Goal: Task Accomplishment & Management: Manage account settings

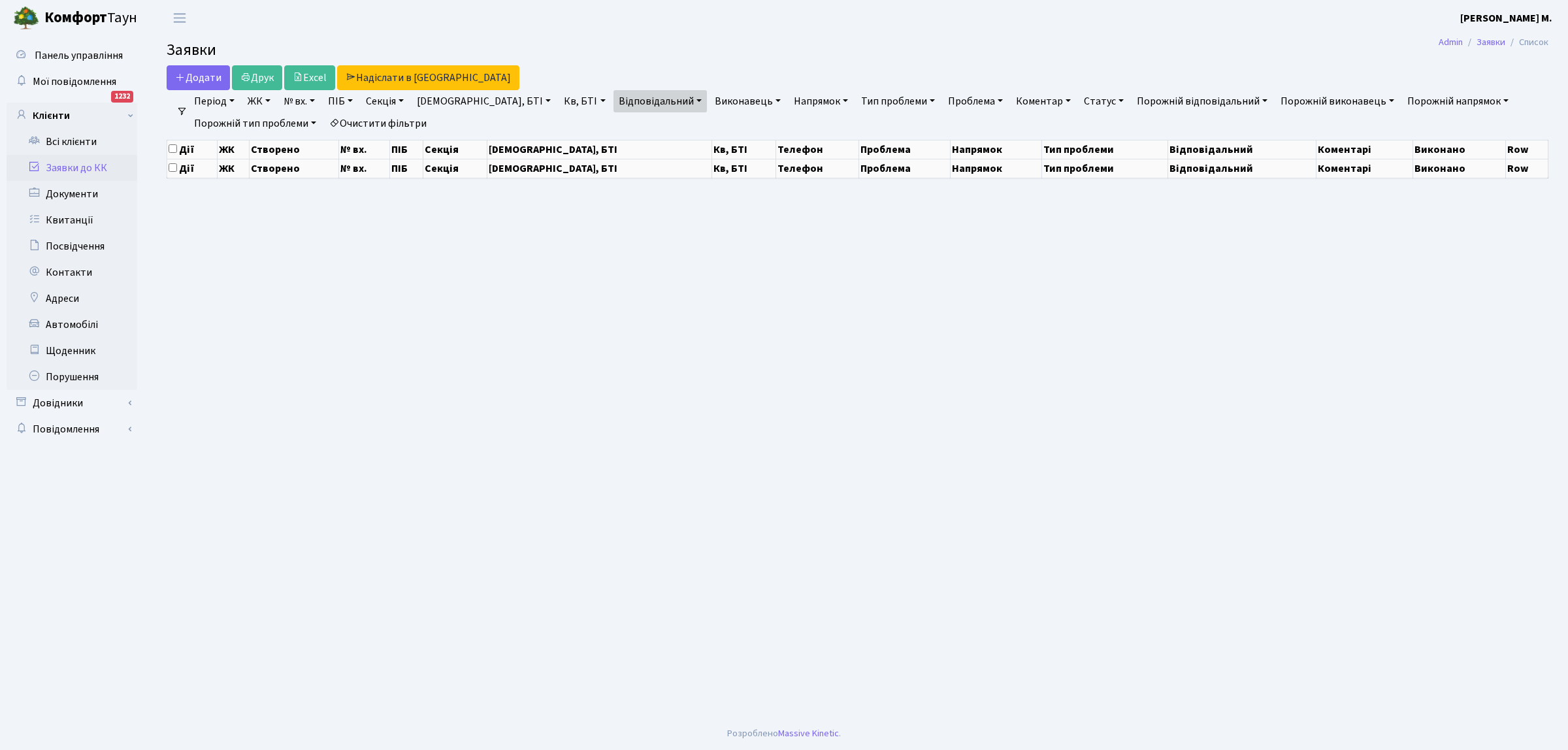
select select "25"
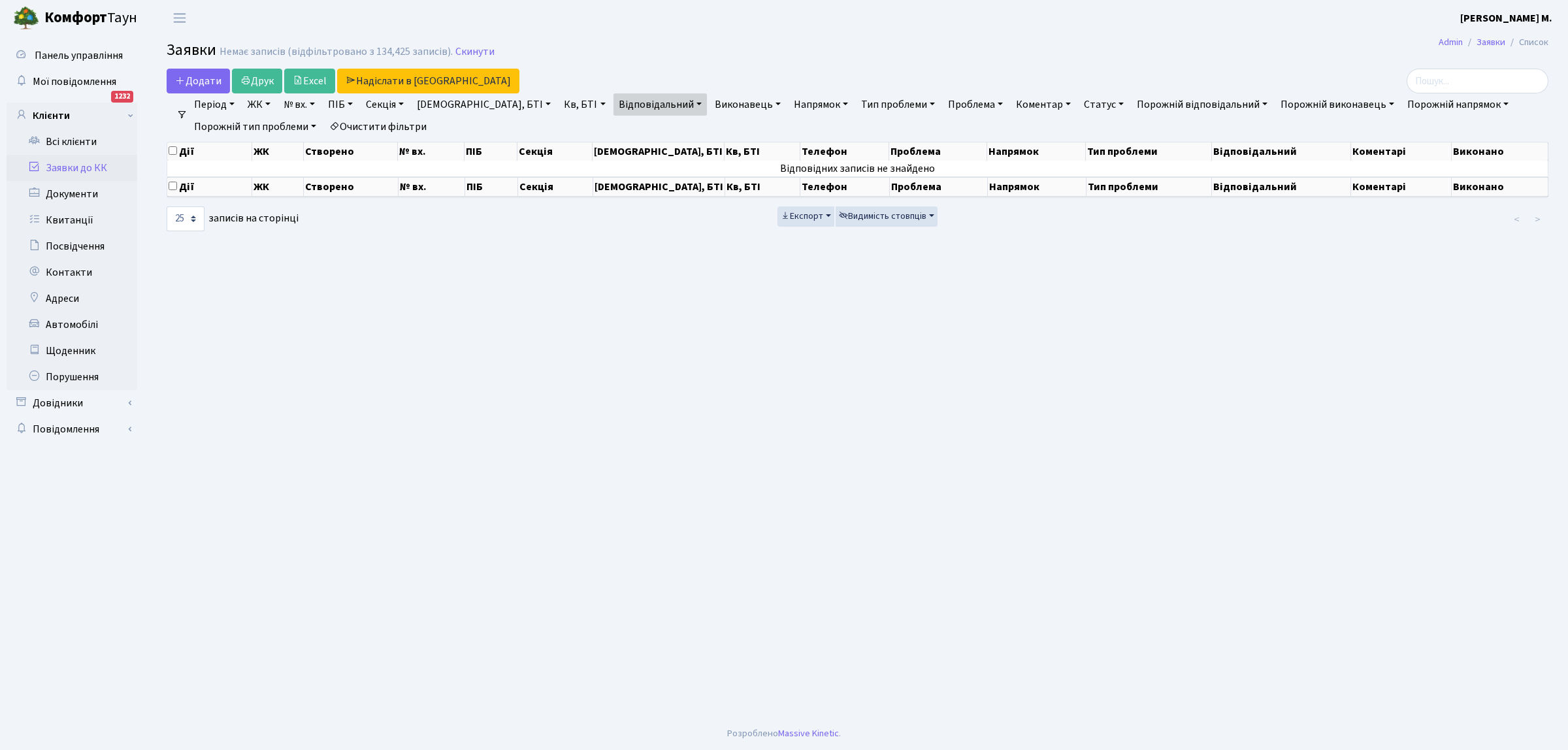
click at [103, 165] on link "Заявки до КК" at bounding box center [71, 168] width 131 height 26
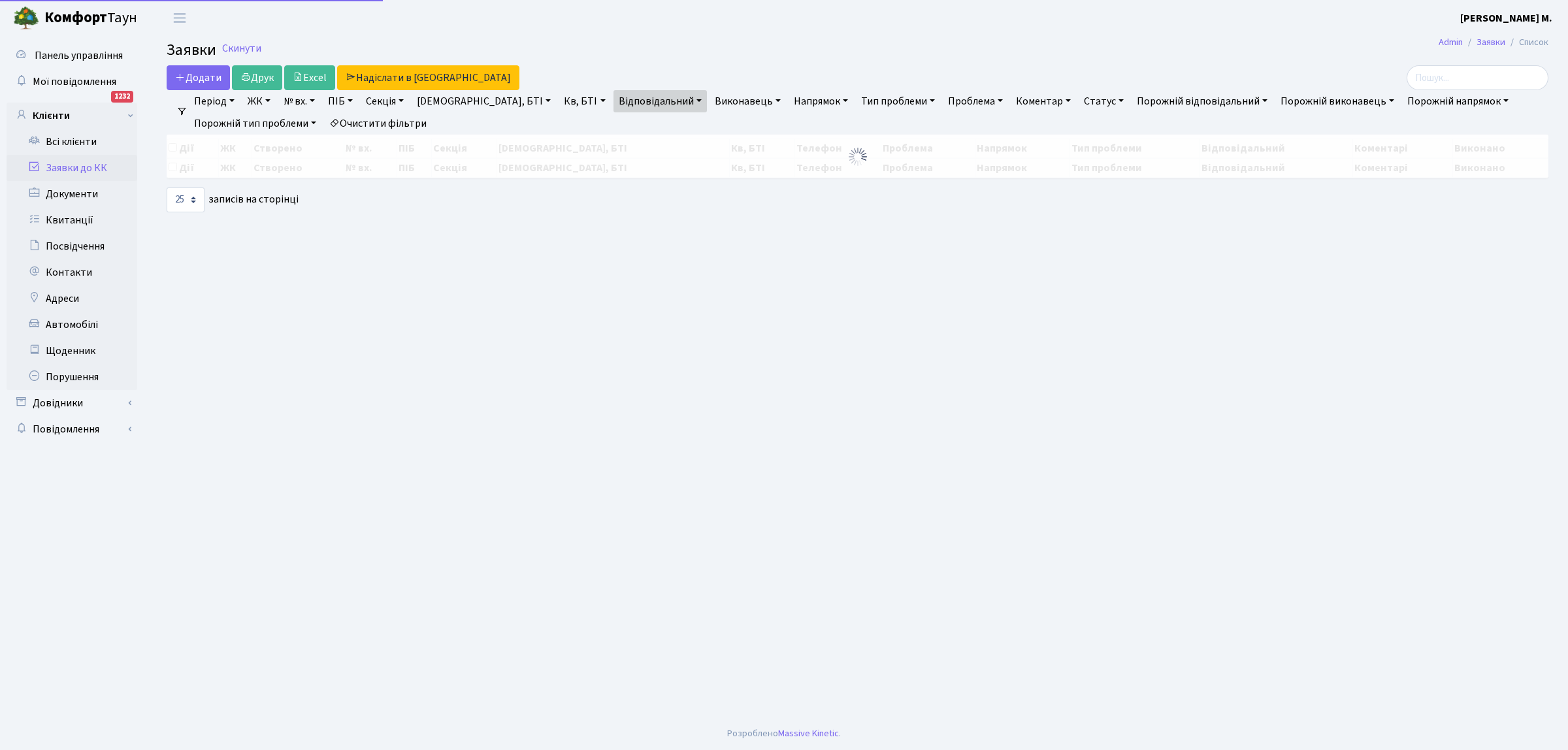
select select "25"
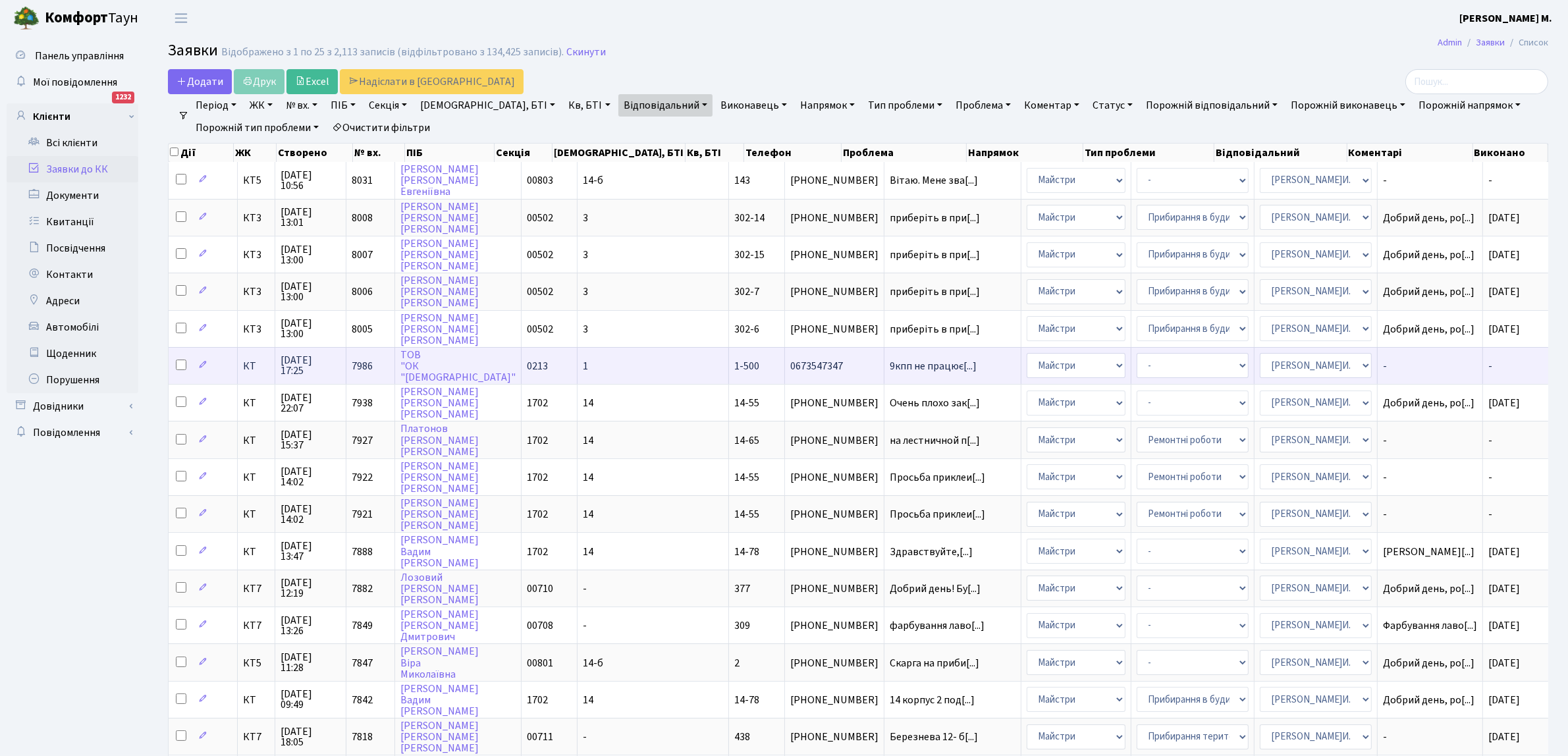
click at [884, 355] on td "9кпп не працює[...]" at bounding box center [953, 365] width 137 height 37
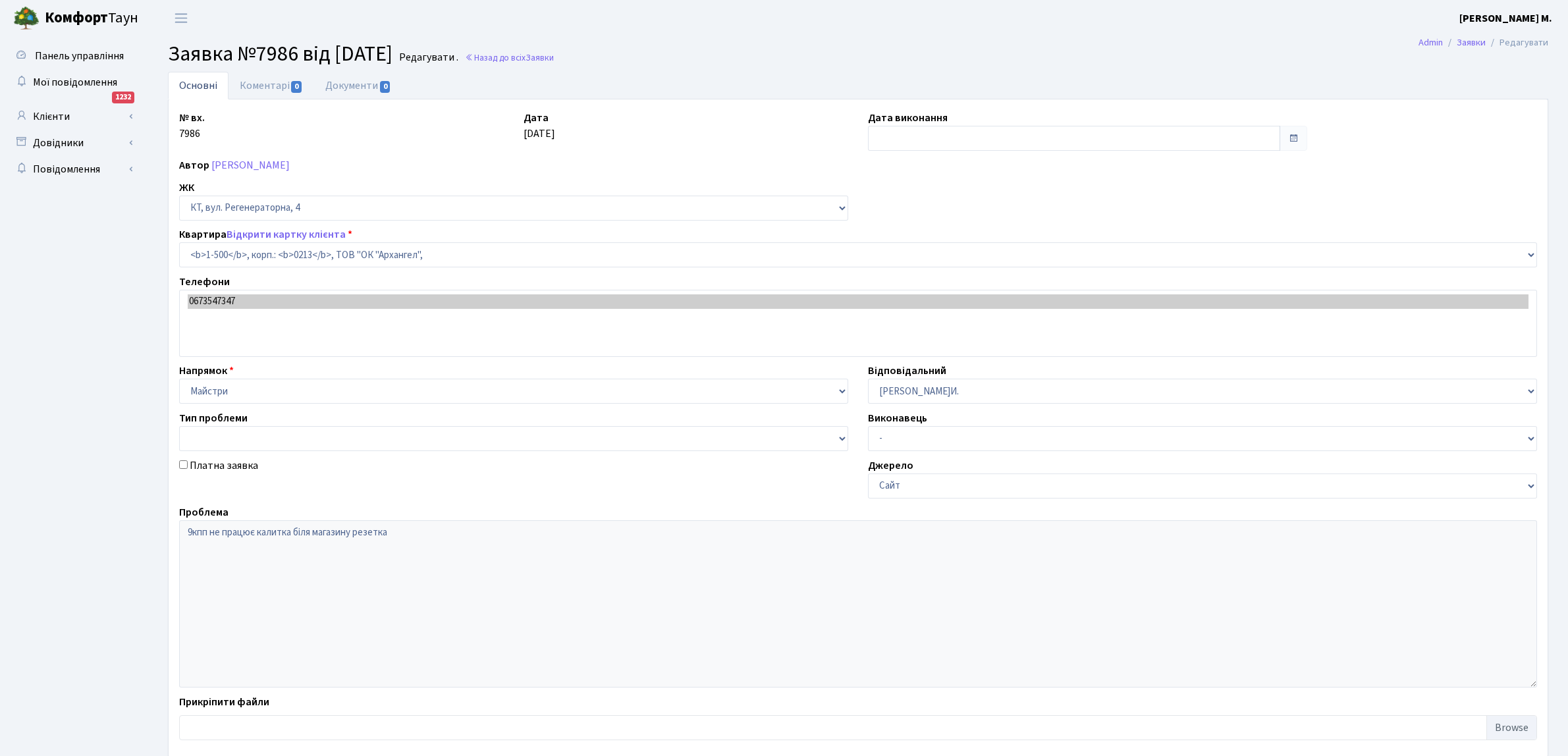
select select "16285"
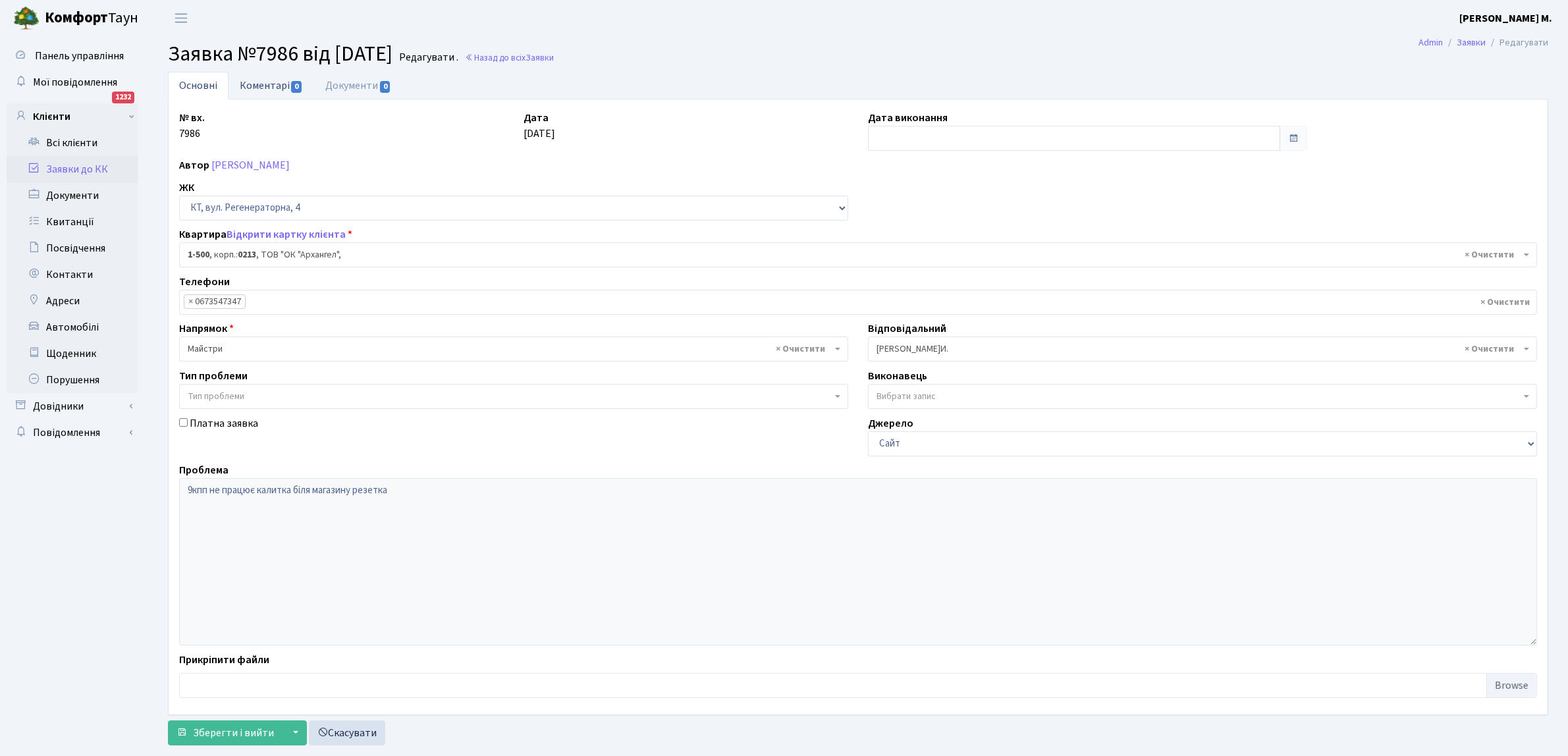
click at [291, 83] on span "0" at bounding box center [297, 87] width 11 height 12
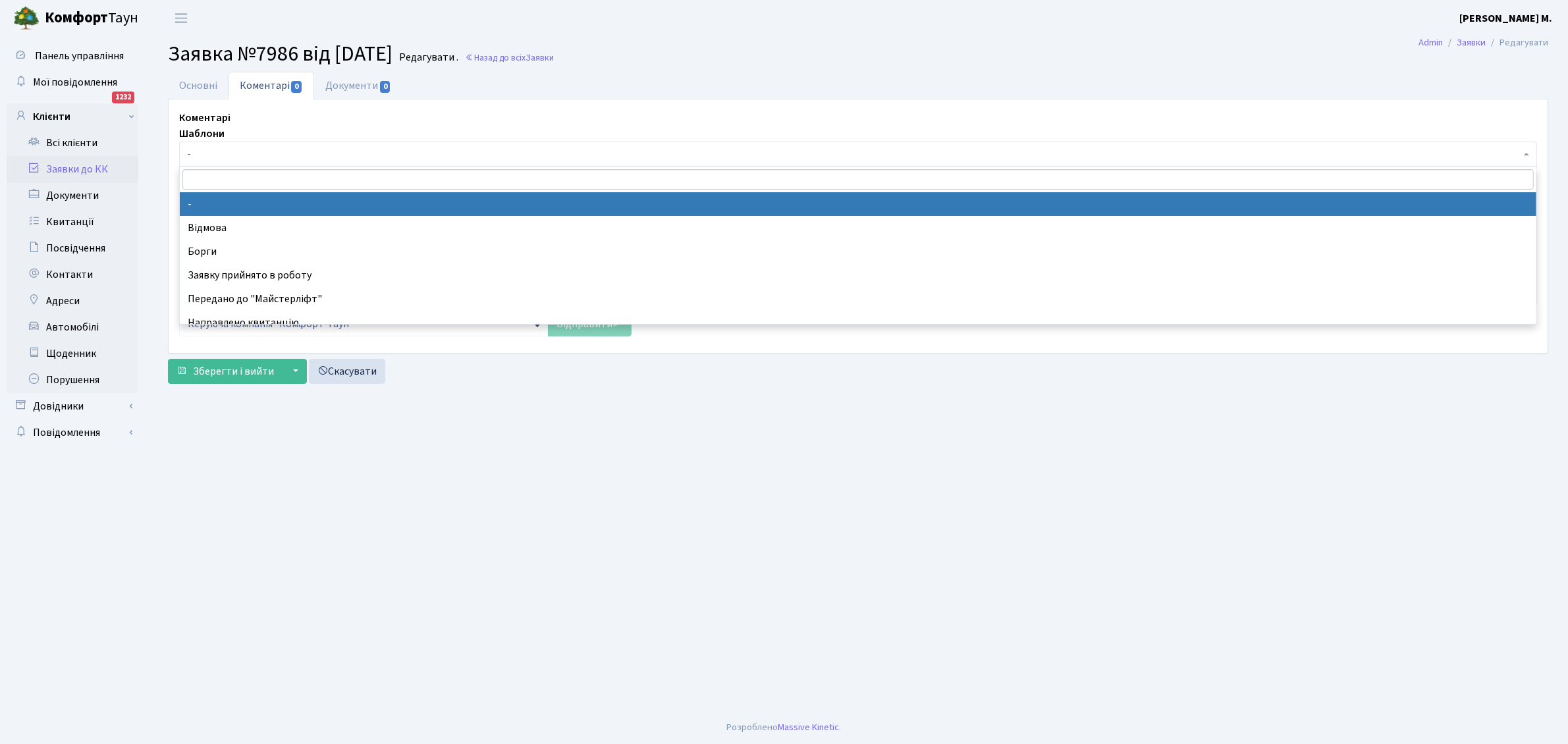
click at [219, 150] on span "-" at bounding box center [854, 153] width 1333 height 13
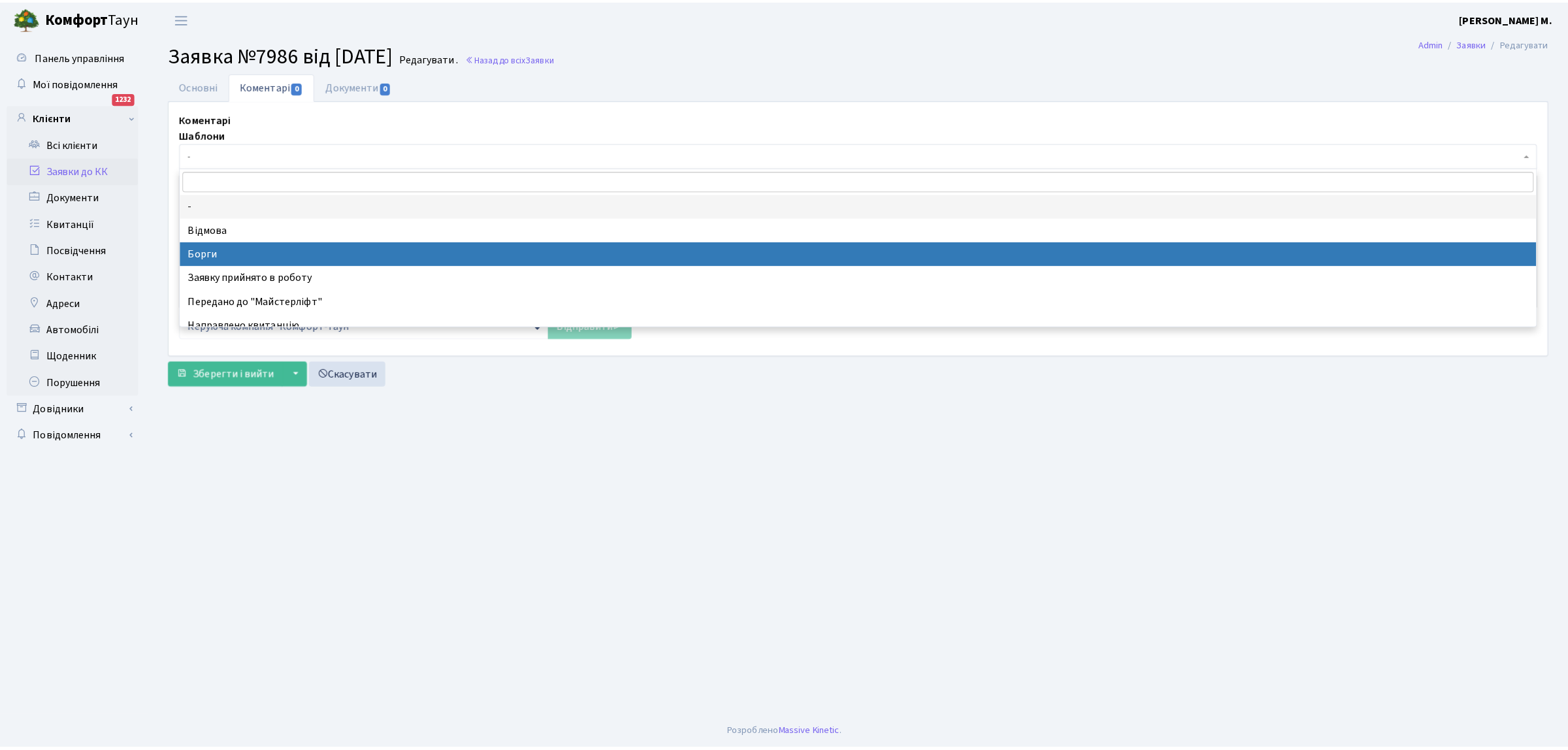
scroll to position [82, 0]
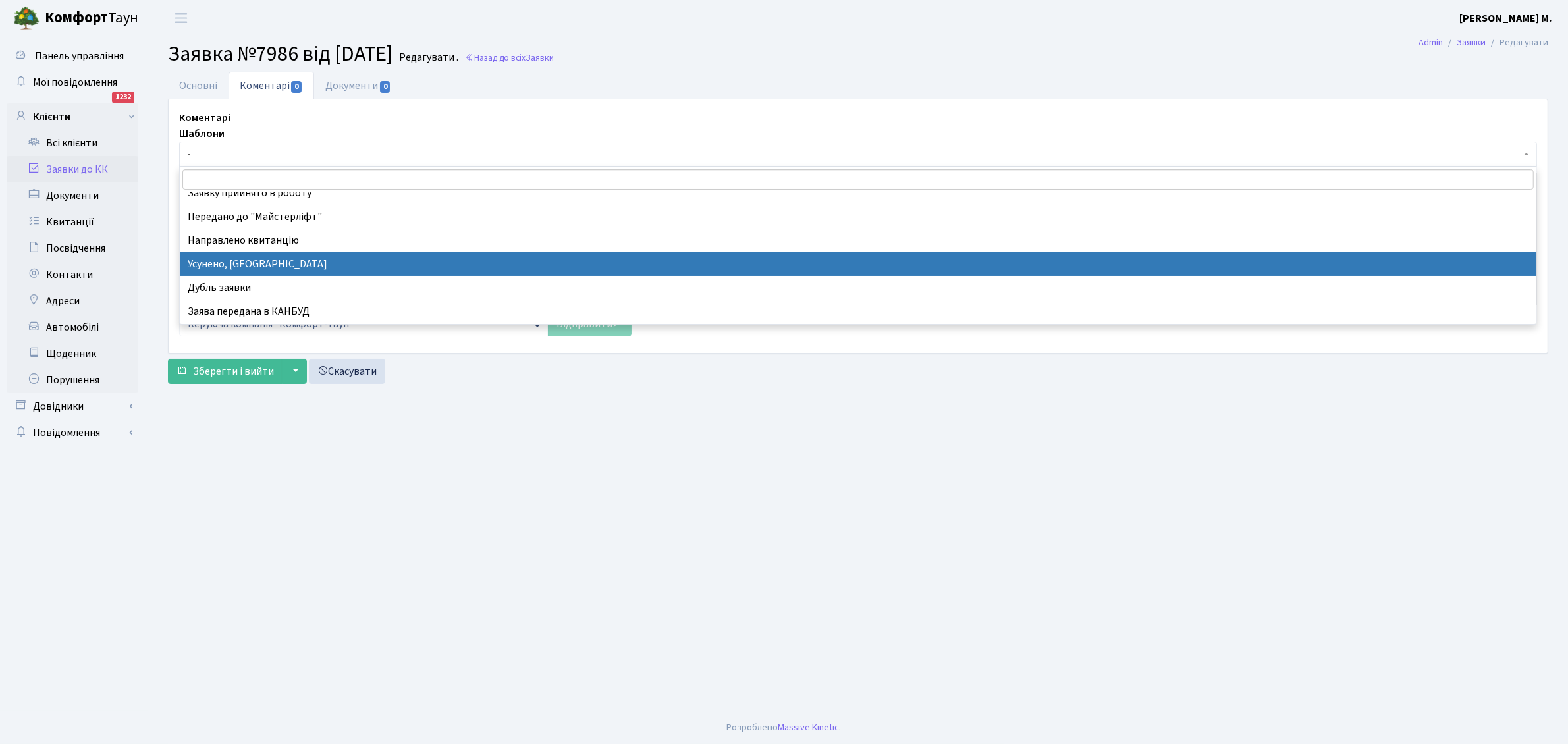
drag, startPoint x: 234, startPoint y: 262, endPoint x: 56, endPoint y: 36, distance: 287.7
select select "15"
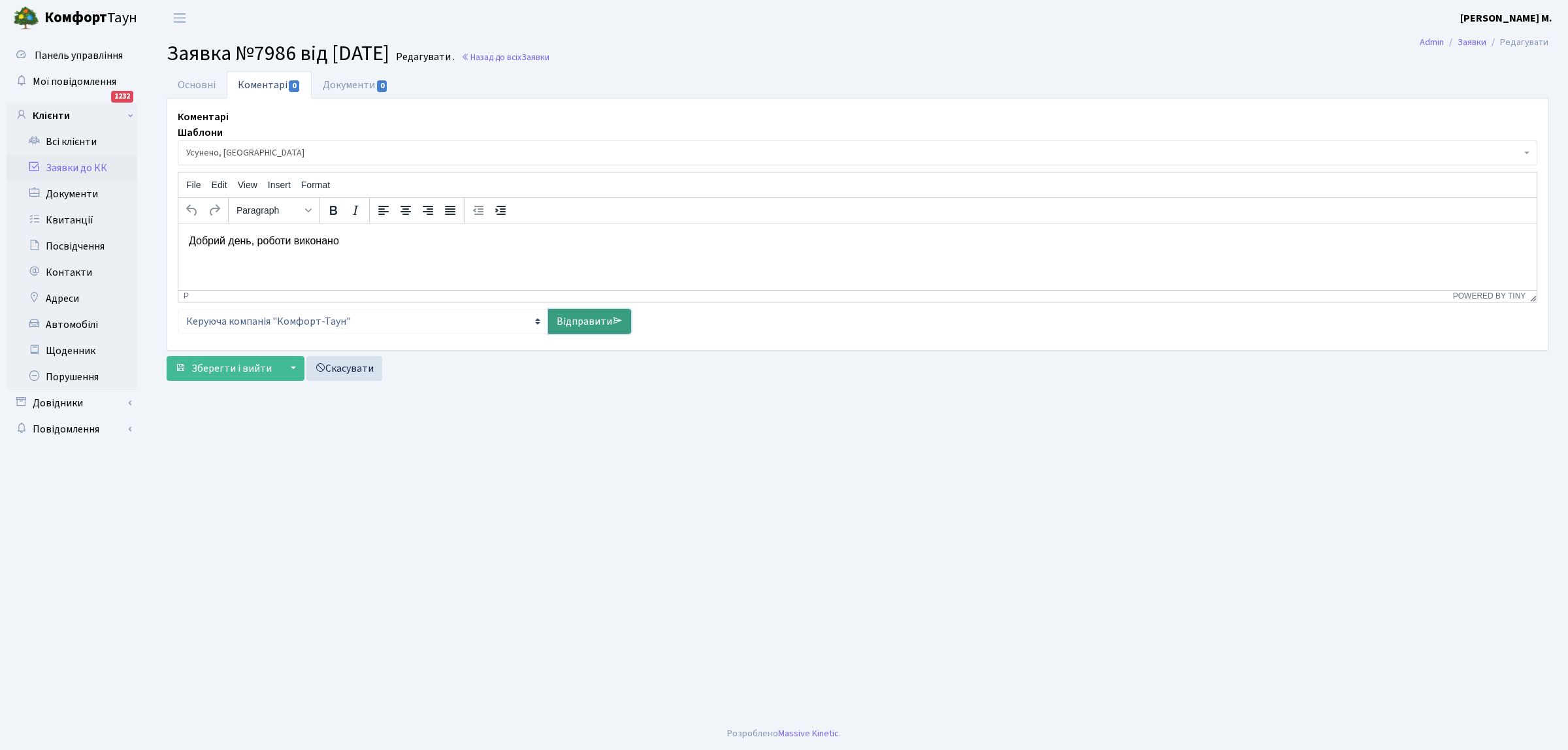
click at [581, 321] on link "Відправити" at bounding box center [589, 322] width 83 height 25
select select
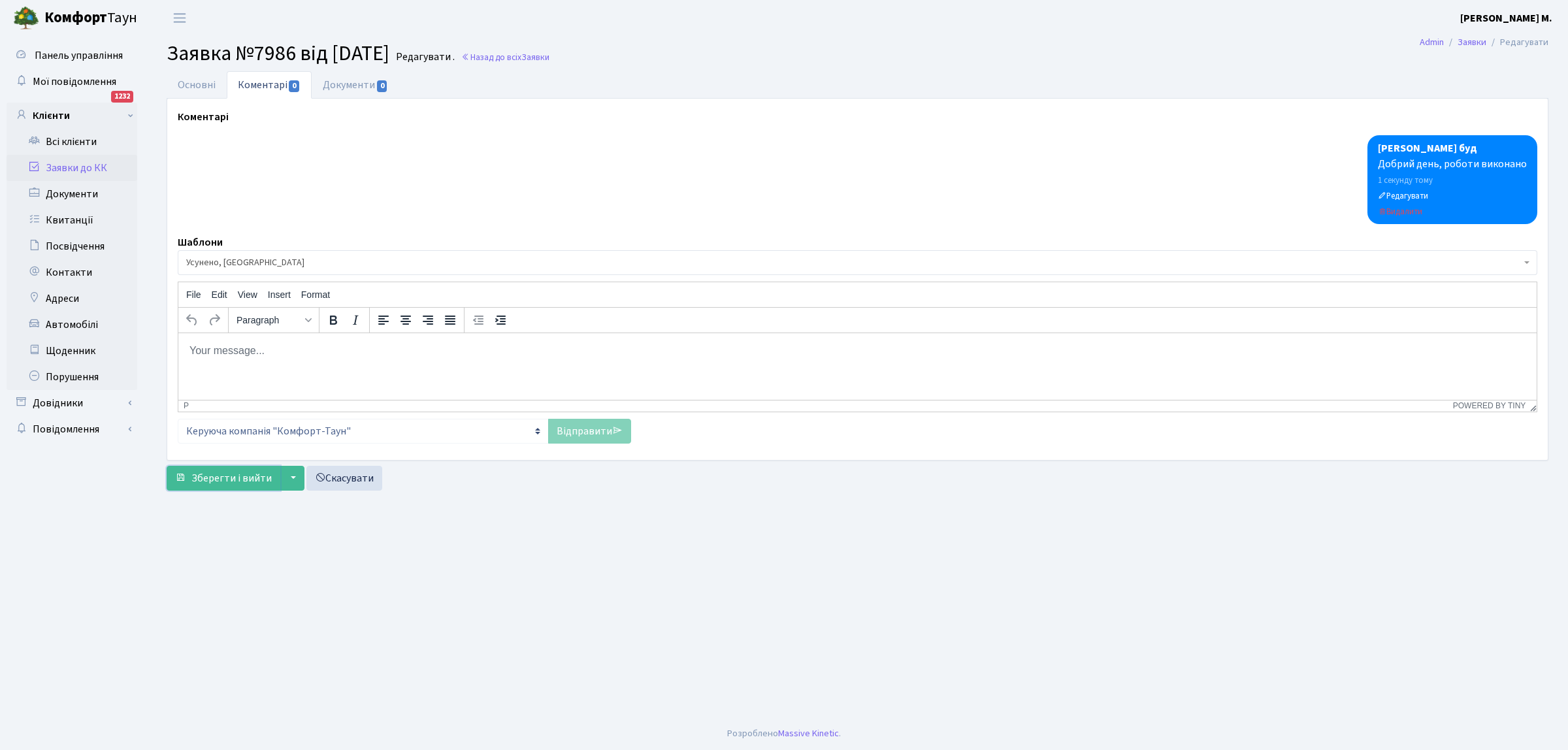
drag, startPoint x: 203, startPoint y: 477, endPoint x: 299, endPoint y: 410, distance: 117.1
click at [208, 474] on span "Зберегти і вийти" at bounding box center [232, 478] width 80 height 15
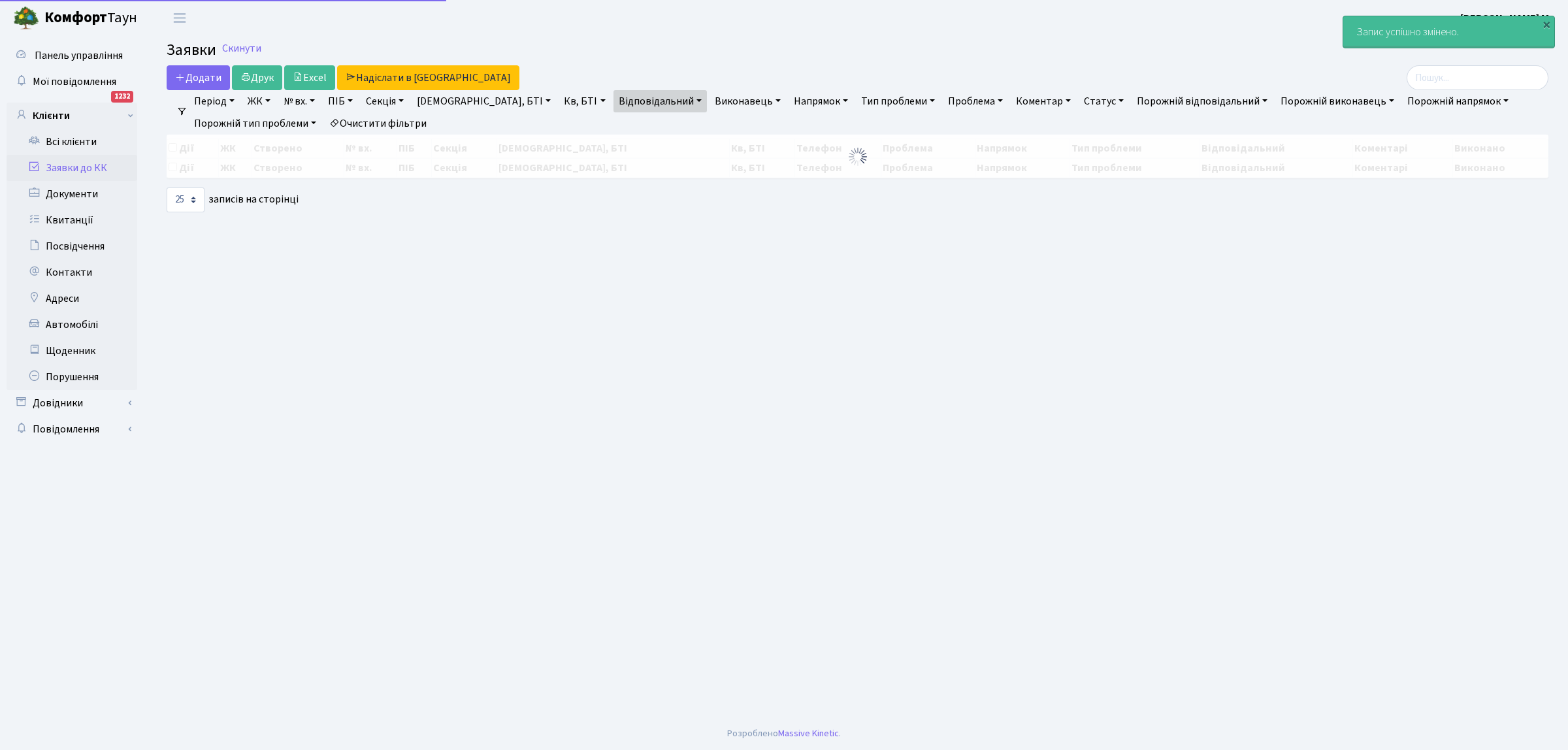
select select "25"
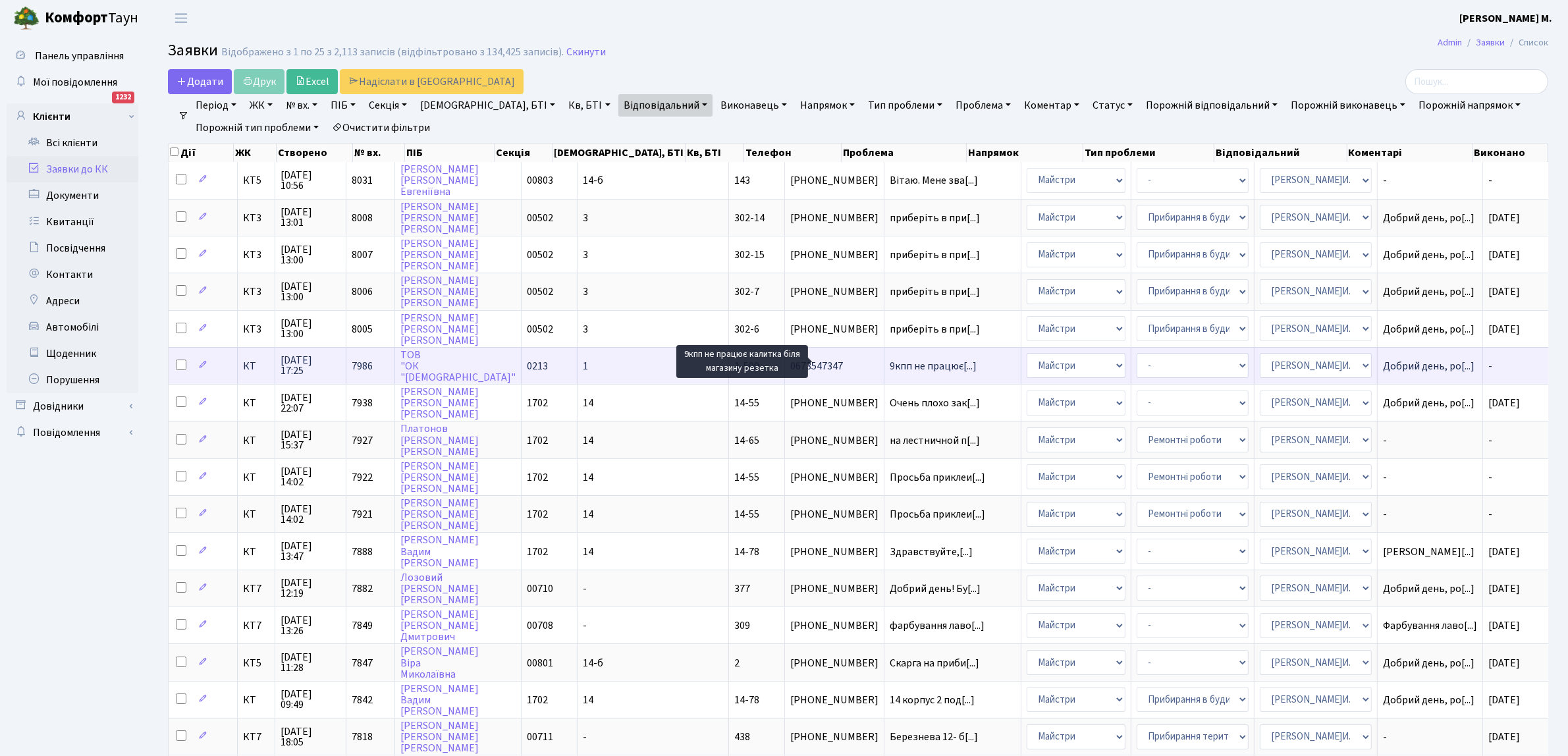
click at [890, 361] on span "9кпп не працює[...]" at bounding box center [933, 366] width 87 height 15
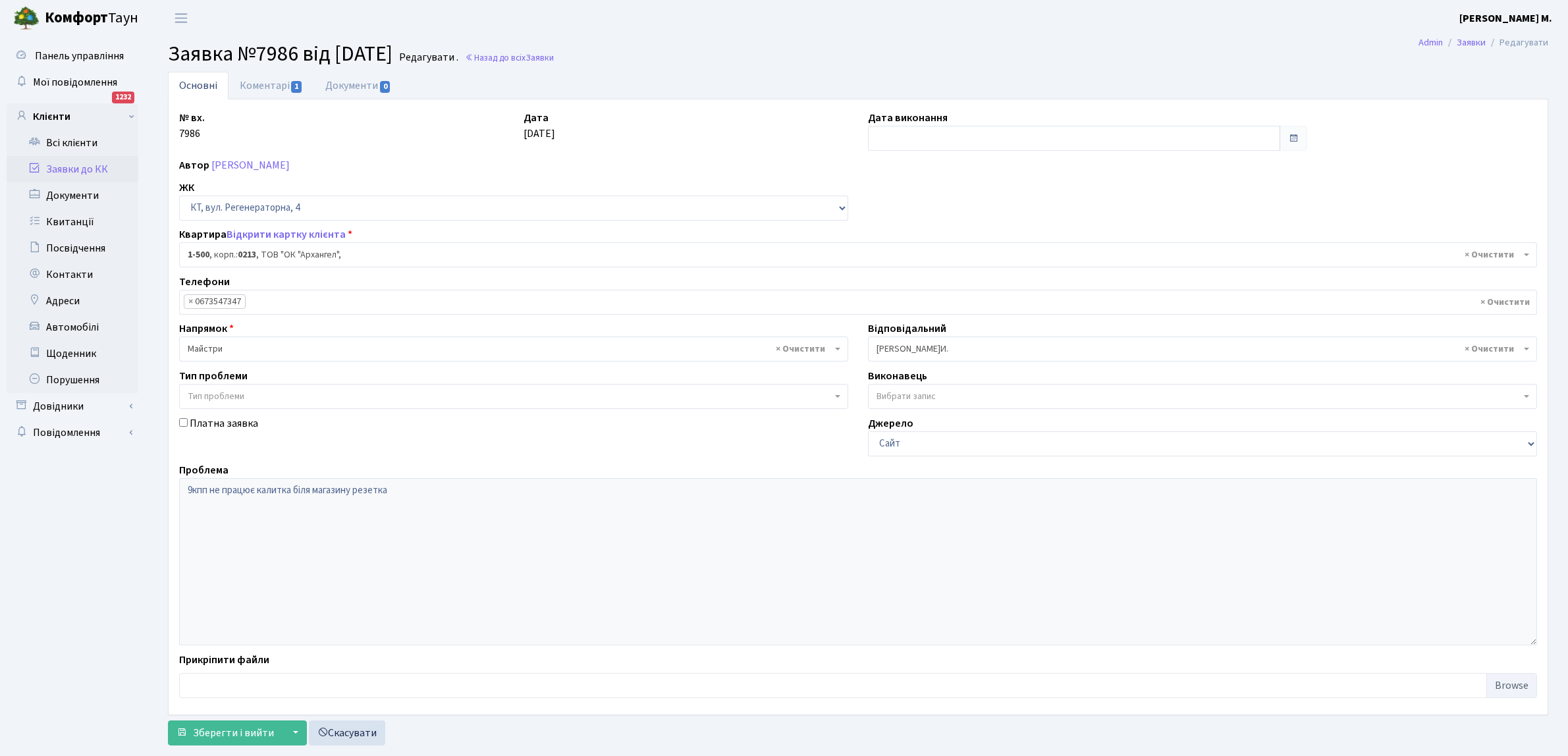
select select "16285"
click at [888, 136] on input "text" at bounding box center [1073, 138] width 412 height 25
click at [880, 266] on td "15" at bounding box center [880, 264] width 19 height 19
type input "[DATE]"
click at [219, 732] on span "Зберегти і вийти" at bounding box center [234, 733] width 81 height 15
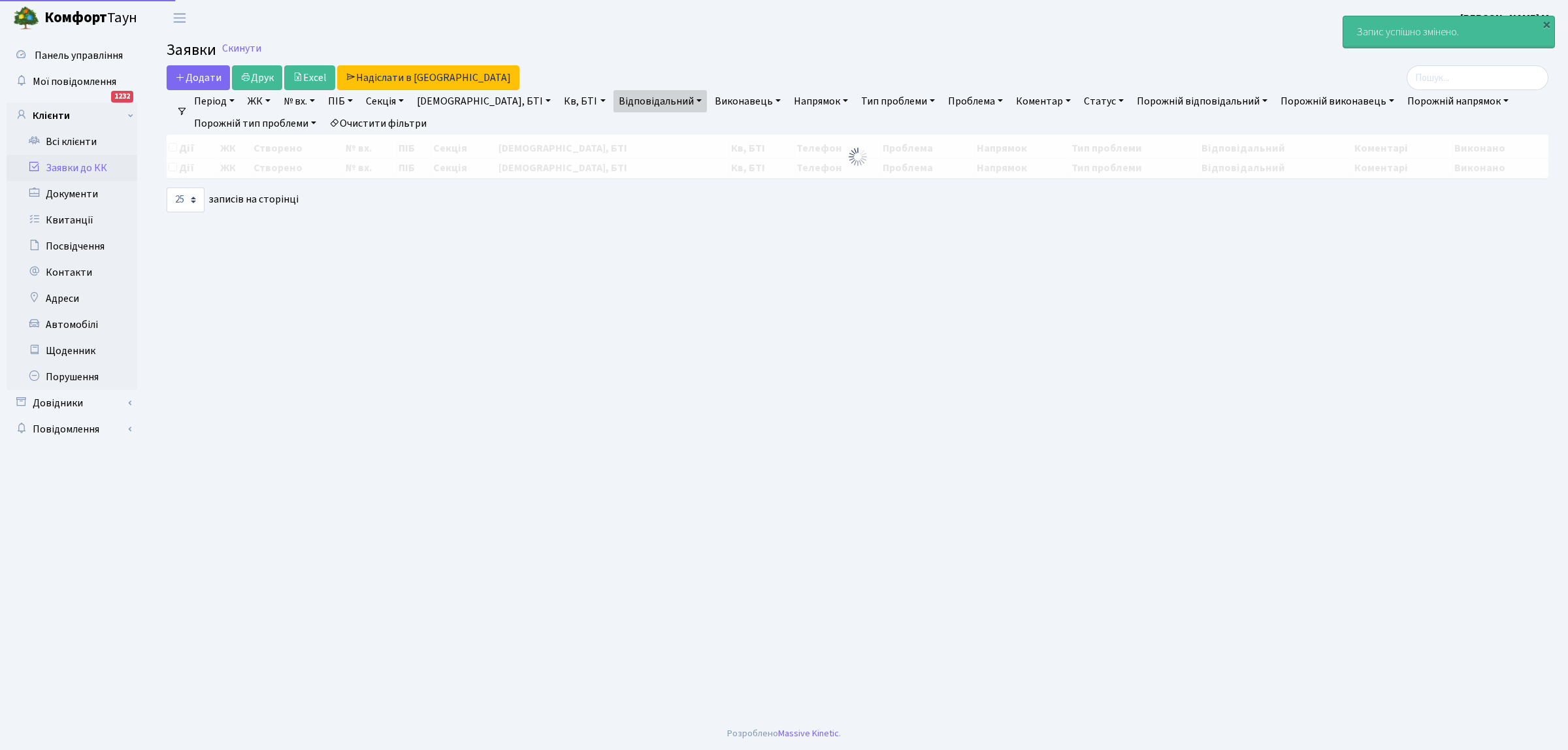
select select "25"
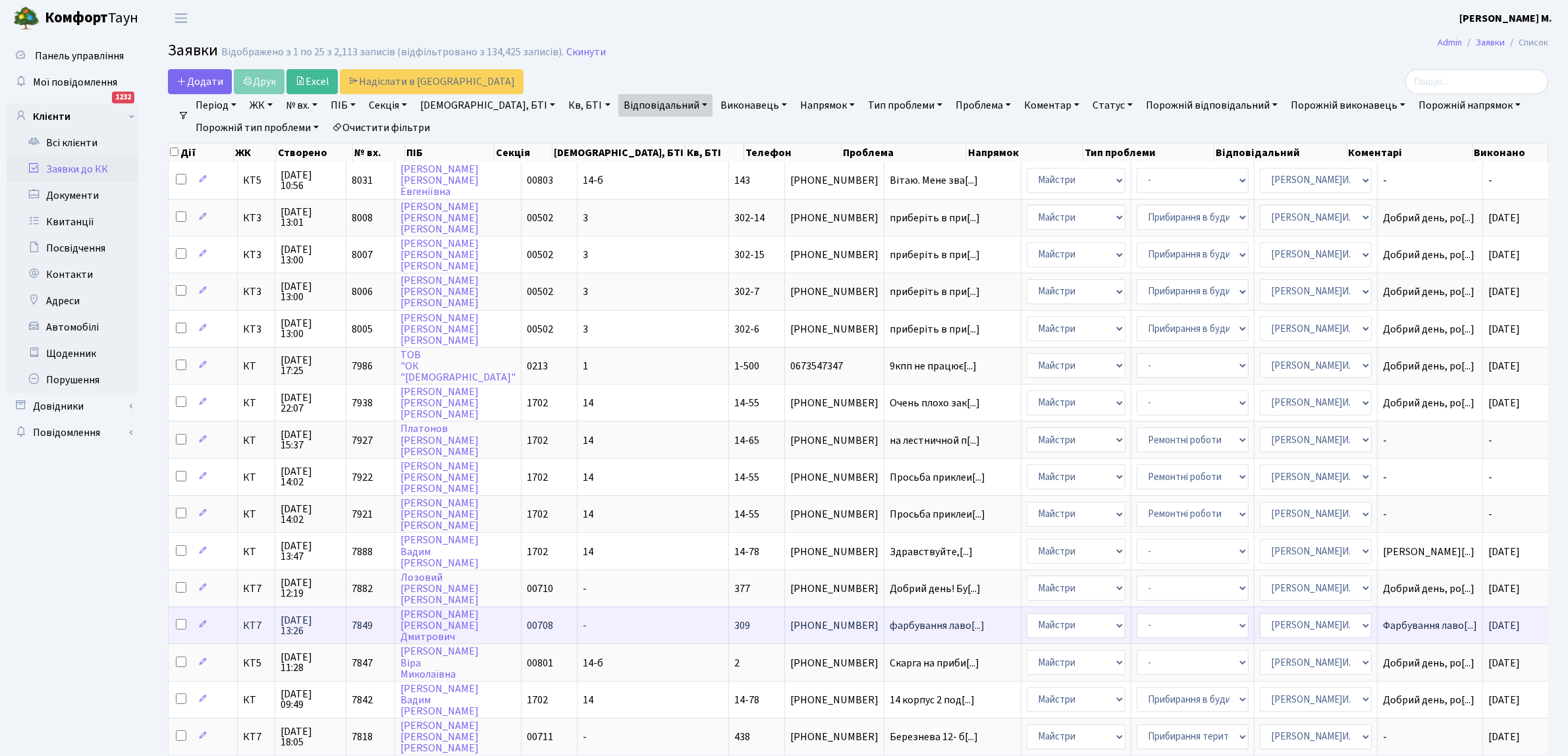
scroll to position [83, 0]
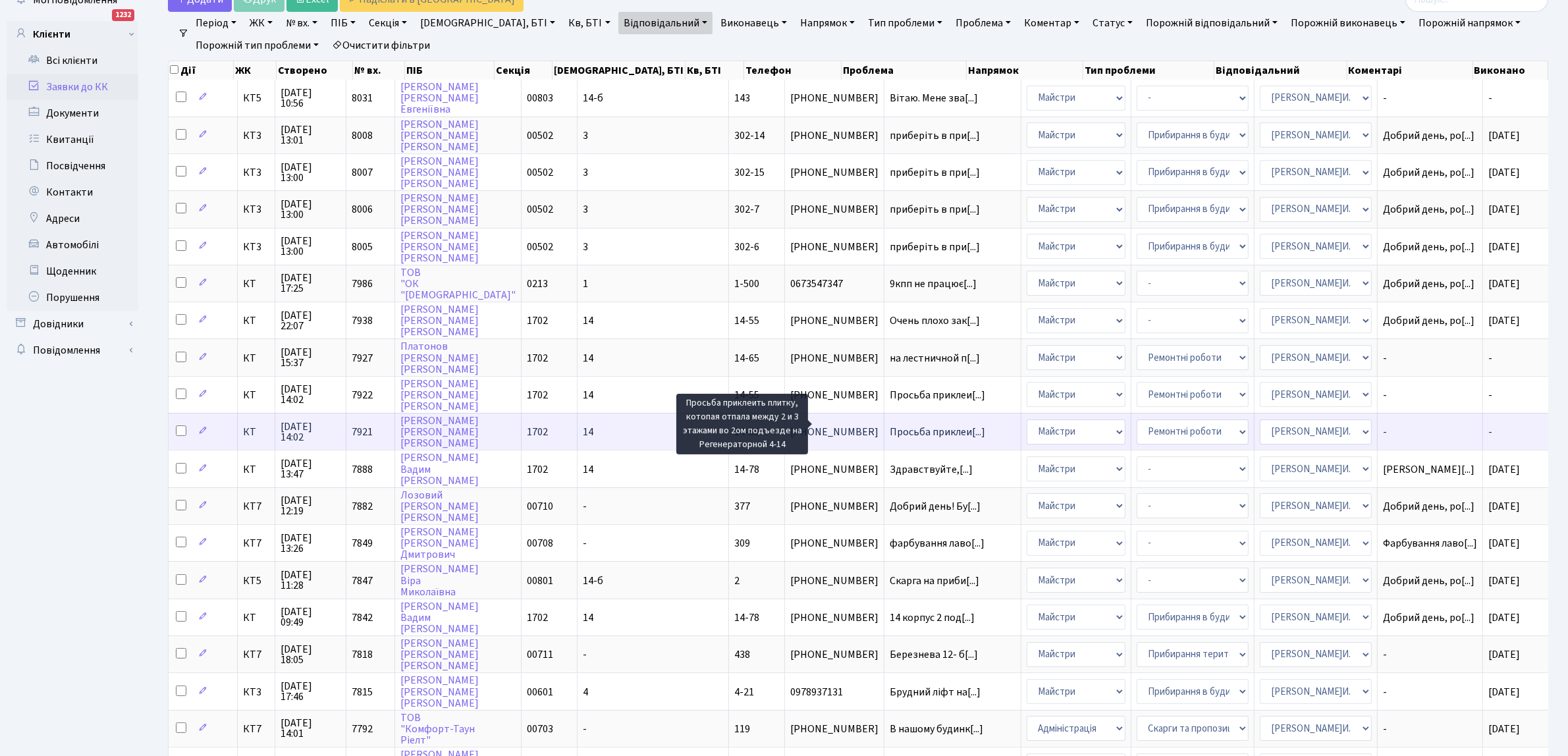
click at [890, 425] on span "Просьба приклеи[...]" at bounding box center [937, 432] width 96 height 15
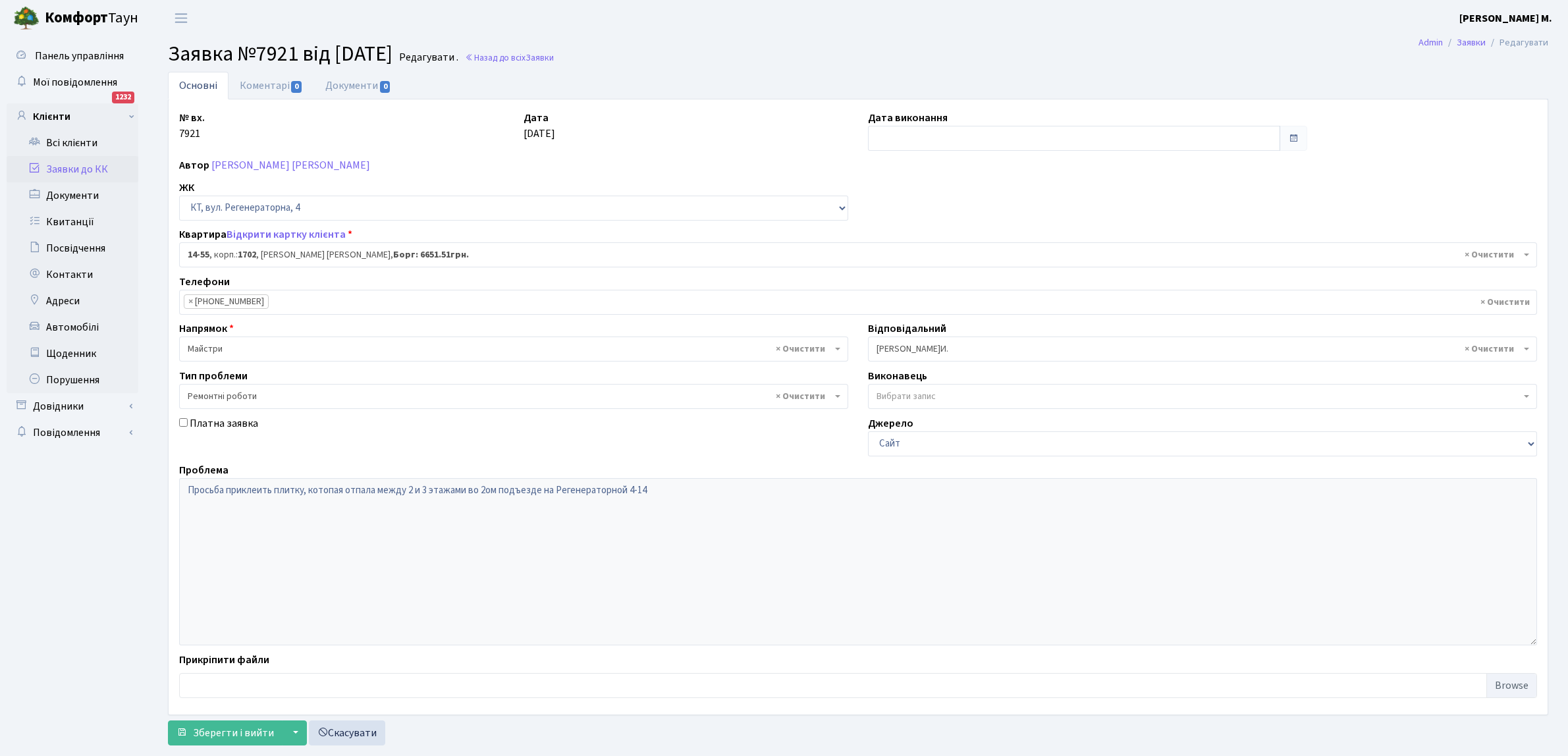
select select "7432"
select select "62"
click at [260, 87] on link "Коментарі 0" at bounding box center [271, 85] width 86 height 27
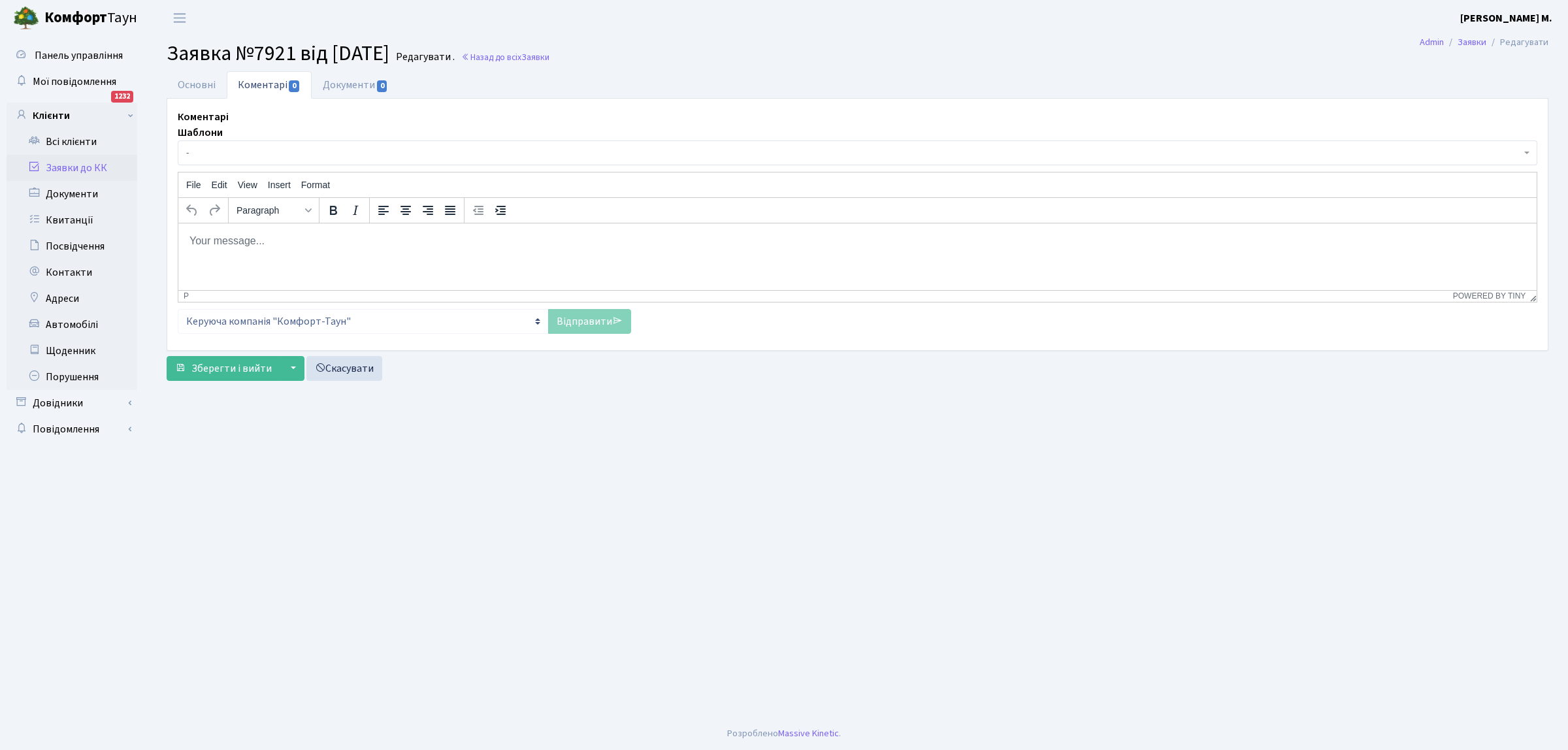
click at [196, 248] on html at bounding box center [857, 240] width 1358 height 36
click at [566, 323] on link "Відправити" at bounding box center [589, 322] width 83 height 25
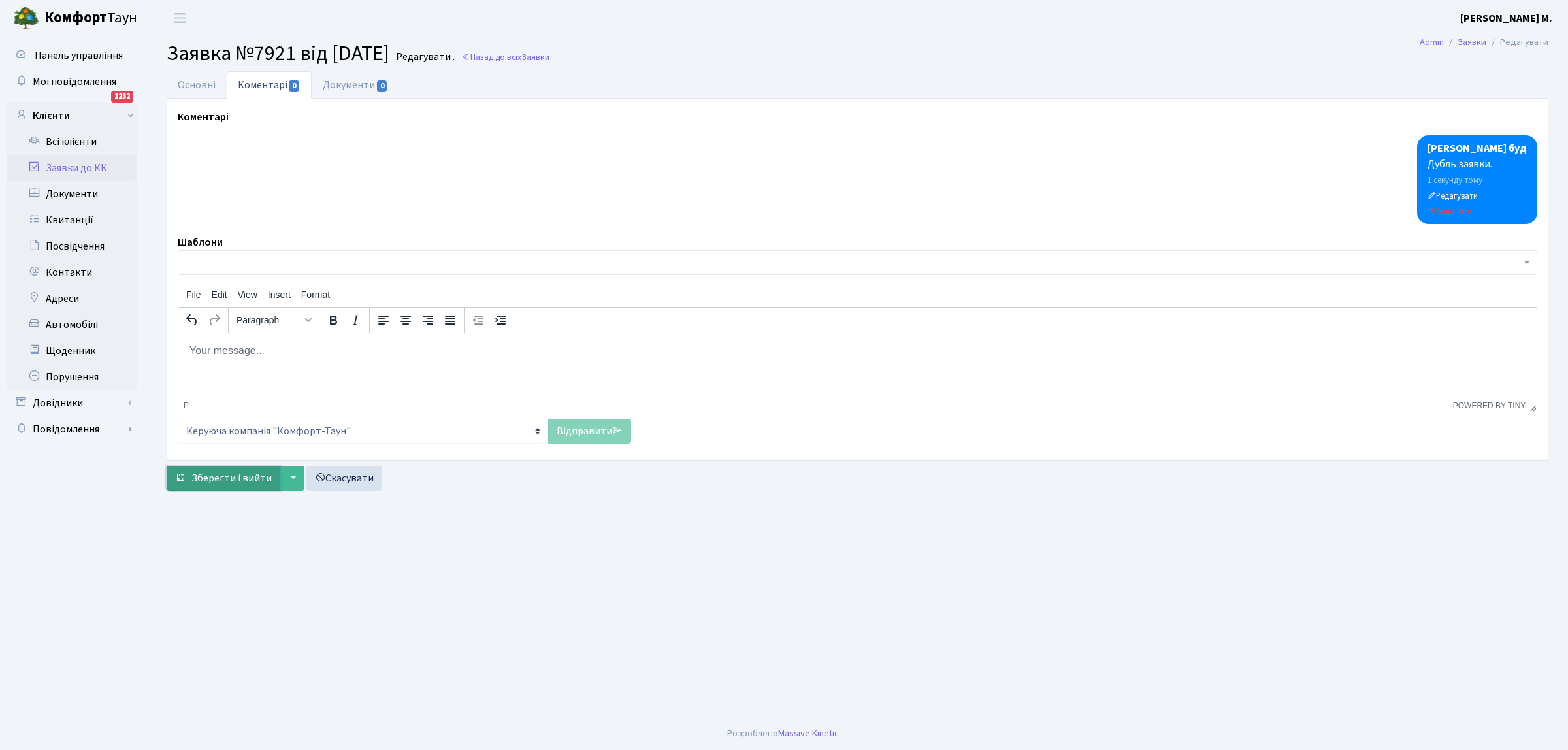
click at [252, 482] on span "Зберегти і вийти" at bounding box center [232, 478] width 80 height 15
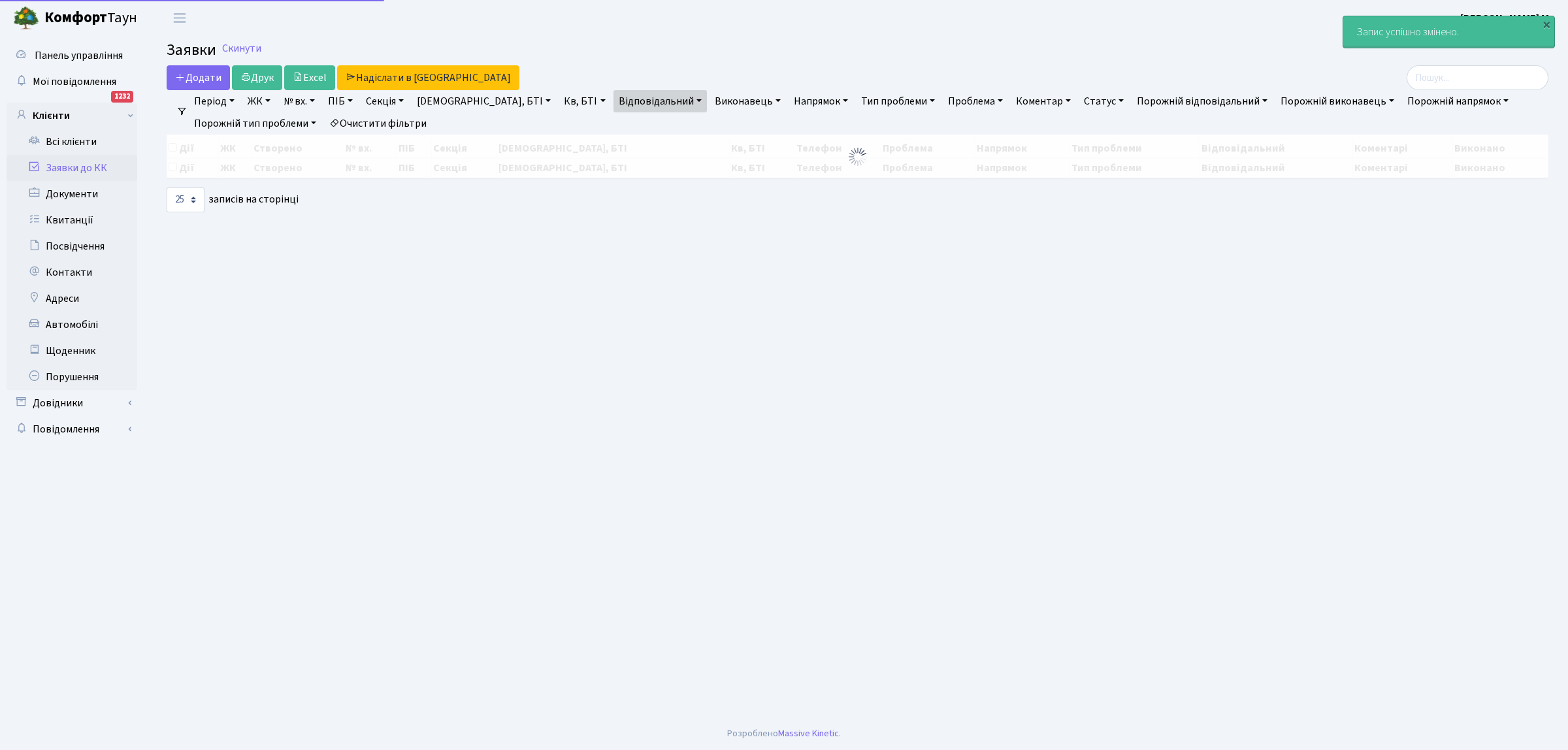
select select "25"
